Goal: Check status

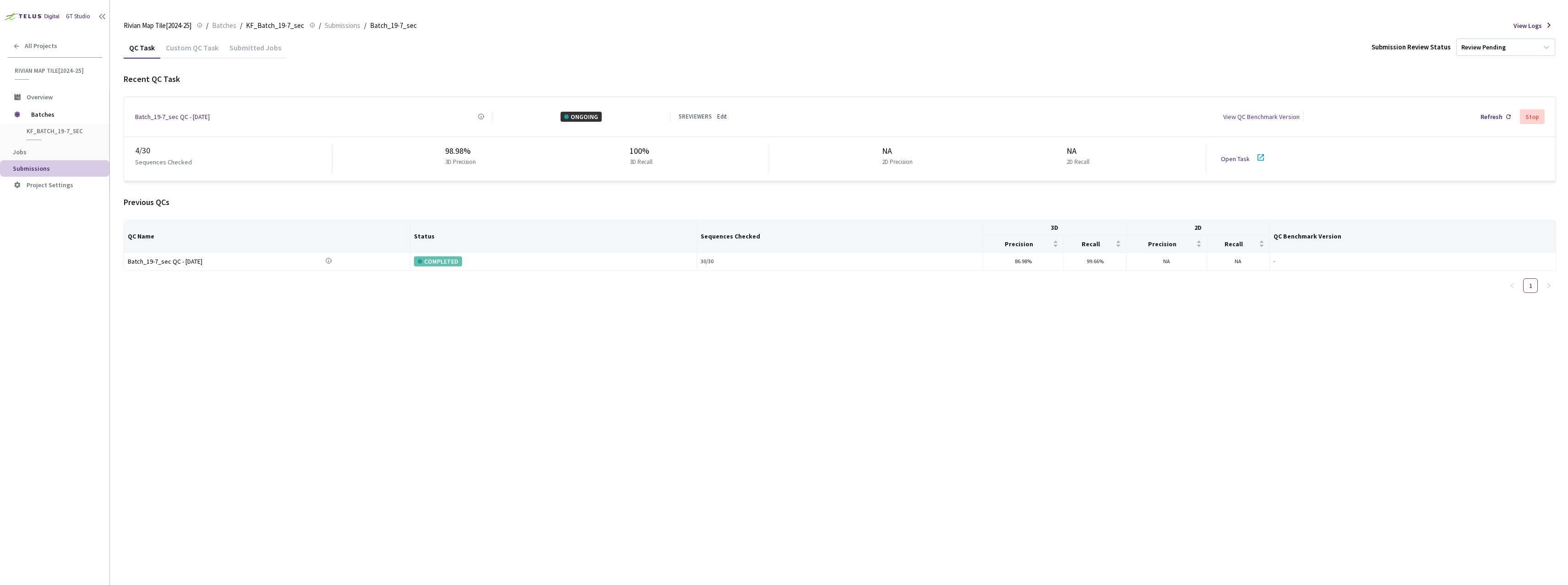
click at [1260, 154] on icon at bounding box center [1260, 157] width 6 height 6
click at [1259, 155] on icon at bounding box center [1261, 158] width 11 height 11
click at [1261, 156] on icon at bounding box center [1260, 157] width 6 height 6
click at [156, 118] on div "Batch_19-7_sec QC - [DATE]" at bounding box center [172, 117] width 74 height 10
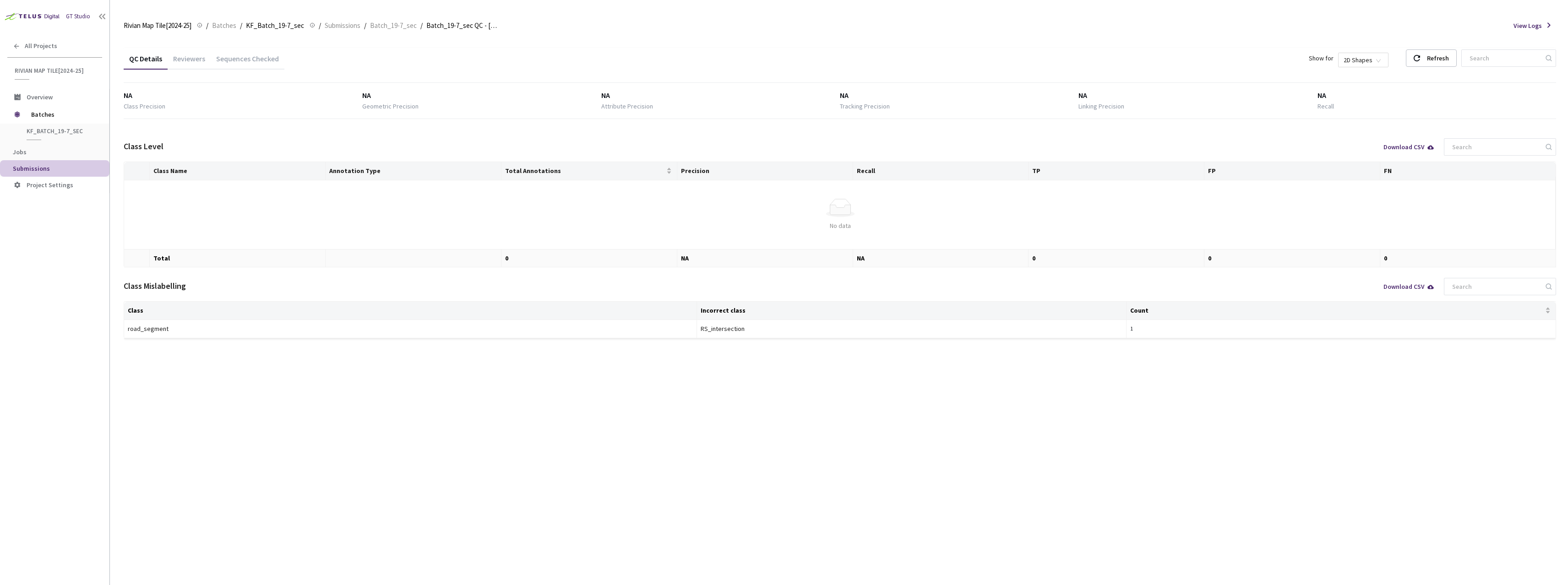
click at [256, 64] on div "Sequences Checked" at bounding box center [248, 62] width 74 height 16
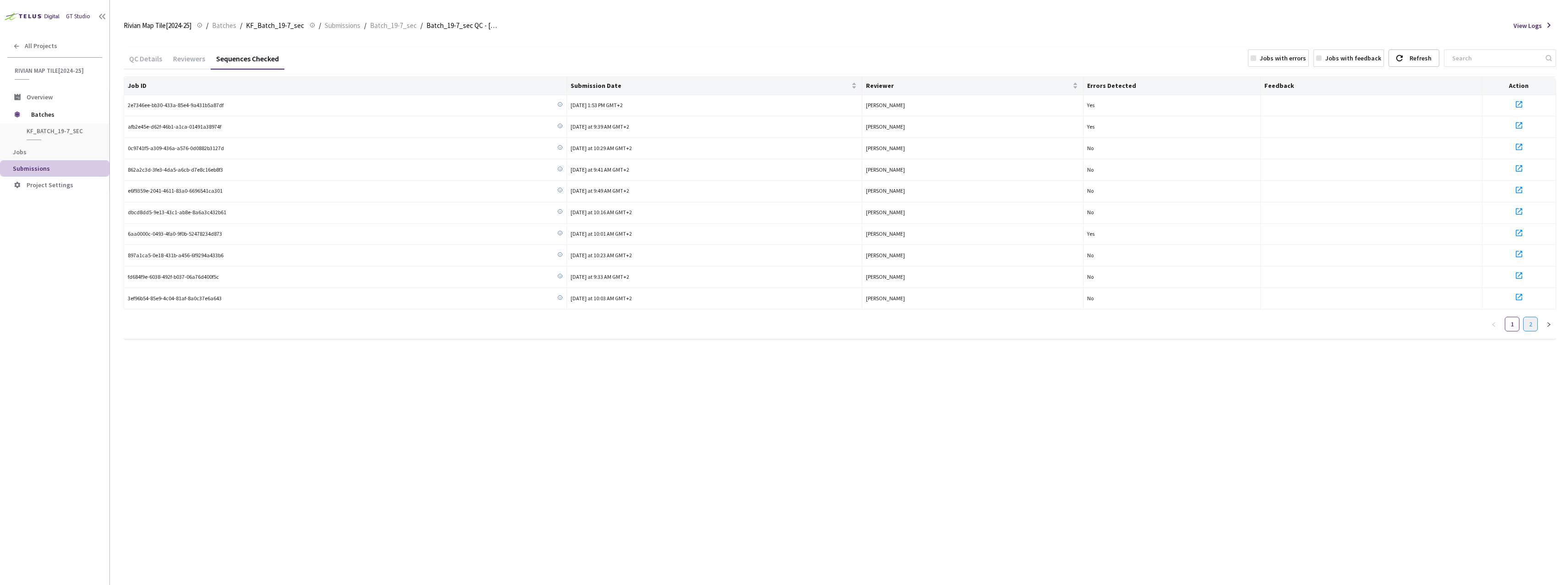
click at [1526, 328] on link "2" at bounding box center [1530, 323] width 13 height 13
click at [1494, 301] on icon "left" at bounding box center [1493, 303] width 3 height 4
click at [1532, 332] on div "Job ID Submission Date Reviewer Errors Detected Feedback Action 2e7346ee-bb30-4…" at bounding box center [840, 207] width 1432 height 262
click at [1530, 329] on link "2" at bounding box center [1530, 323] width 13 height 13
click at [1509, 305] on link "1" at bounding box center [1511, 302] width 13 height 13
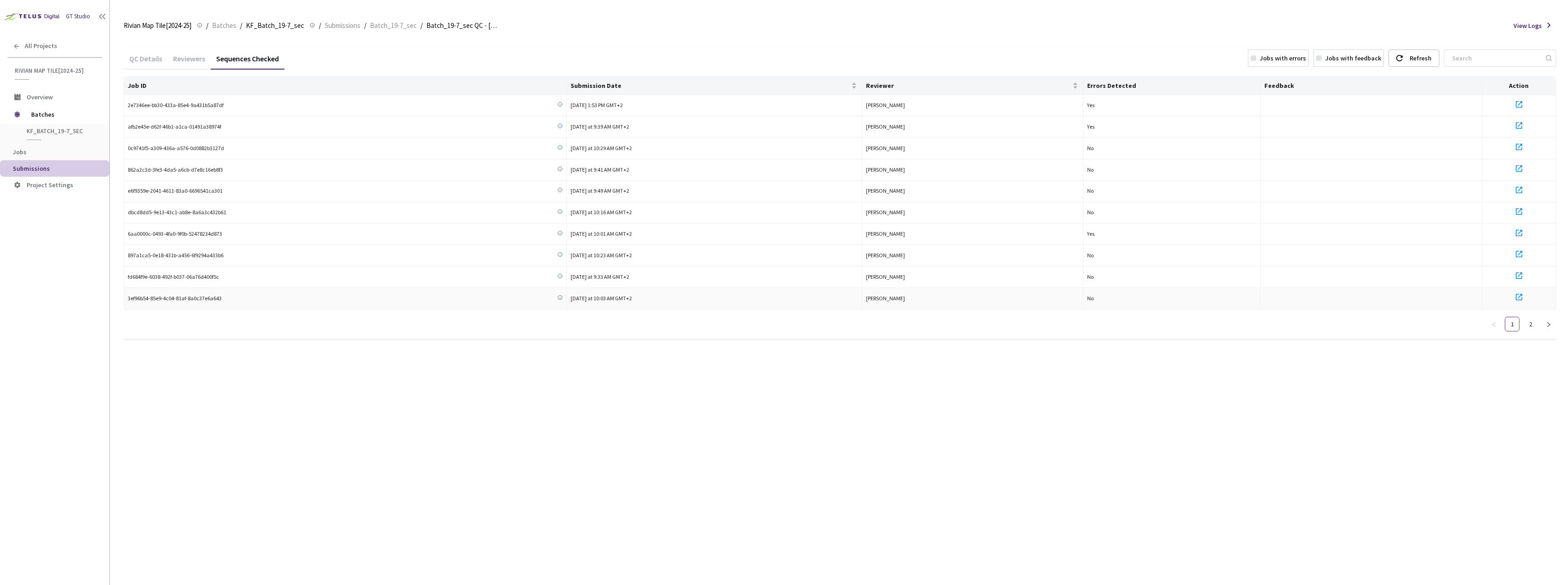
click at [1525, 306] on td at bounding box center [1519, 299] width 74 height 21
click at [1528, 323] on link "2" at bounding box center [1530, 323] width 13 height 13
